Goal: Task Accomplishment & Management: Use online tool/utility

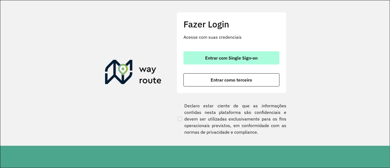
click at [255, 54] on button "Entrar com Single Sign-on" at bounding box center [231, 57] width 96 height 13
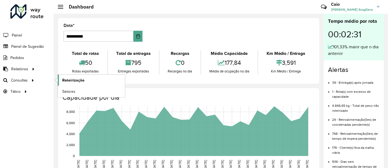
click at [81, 80] on span "Roteirização" at bounding box center [73, 80] width 22 height 6
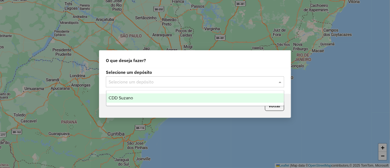
drag, startPoint x: 172, startPoint y: 84, endPoint x: 146, endPoint y: 93, distance: 27.1
click at [171, 84] on input "text" at bounding box center [190, 82] width 162 height 7
click at [135, 96] on div "CDD Suzano" at bounding box center [194, 97] width 177 height 9
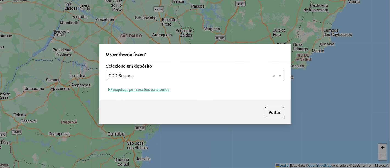
click at [131, 89] on button "Pesquisar por sessões existentes" at bounding box center [139, 89] width 66 height 8
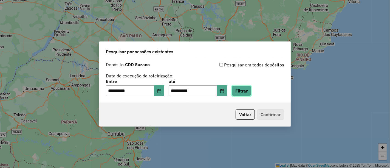
click at [251, 92] on button "Filtrar" at bounding box center [241, 91] width 19 height 10
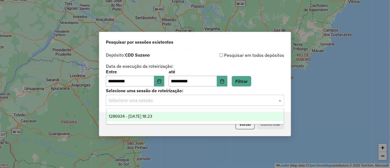
click at [164, 104] on div "Selecione uma sessão" at bounding box center [195, 100] width 178 height 11
click at [152, 115] on span "1286934 - 02/10/2025 18:23" at bounding box center [131, 116] width 44 height 5
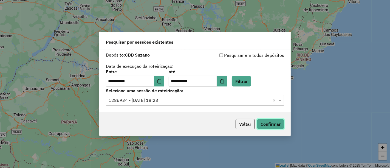
click at [267, 122] on button "Confirmar" at bounding box center [270, 124] width 27 height 10
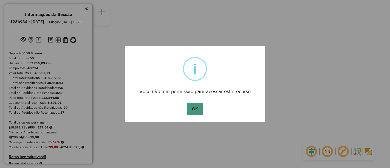
click at [191, 107] on button "OK" at bounding box center [195, 109] width 16 height 13
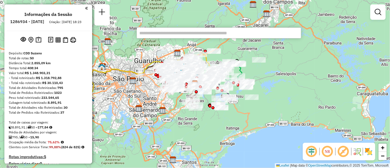
paste input "*****"
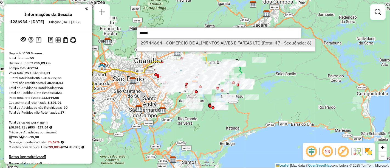
type input "*****"
click at [191, 43] on li "29744664 - COMERCIO DE ALIMENTOS ALVES E FARIAS LTD (Rota: 47 - Sequência: 6)" at bounding box center [226, 43] width 178 height 8
select select "**********"
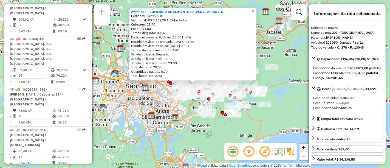
scroll to position [1896, 0]
